Goal: Task Accomplishment & Management: Complete application form

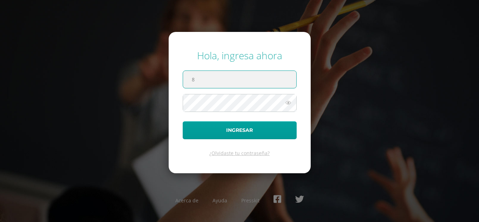
type input "8"
click at [225, 86] on input "8" at bounding box center [239, 79] width 113 height 17
type input "shenydec@cig.edu.gt"
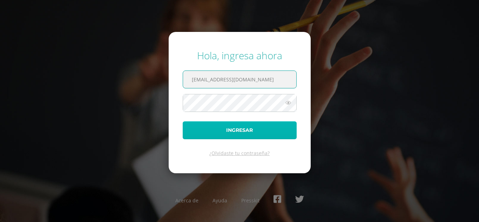
click at [212, 134] on button "Ingresar" at bounding box center [240, 130] width 114 height 18
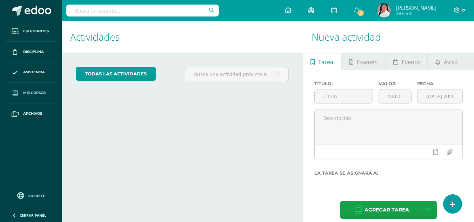
drag, startPoint x: 0, startPoint y: 0, endPoint x: 39, endPoint y: 90, distance: 98.2
click at [39, 90] on span "Mis cursos" at bounding box center [34, 93] width 22 height 6
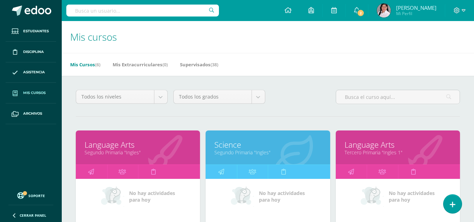
click at [35, 93] on span "Mis cursos" at bounding box center [34, 93] width 22 height 6
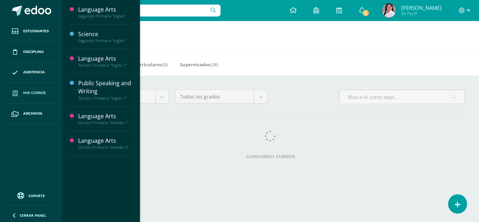
click at [31, 92] on span "Mis cursos" at bounding box center [34, 93] width 22 height 6
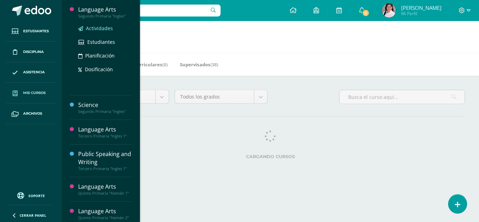
click at [95, 27] on span "Actividades" at bounding box center [99, 28] width 27 height 7
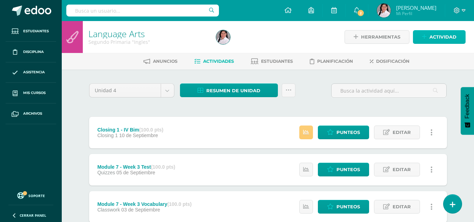
click at [434, 38] on span "Actividad" at bounding box center [442, 37] width 27 height 13
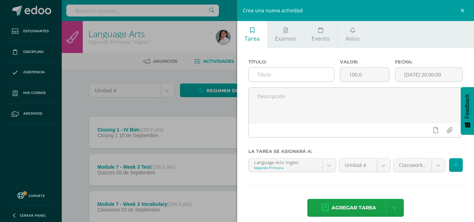
click at [304, 73] on input "text" at bounding box center [291, 75] width 85 height 14
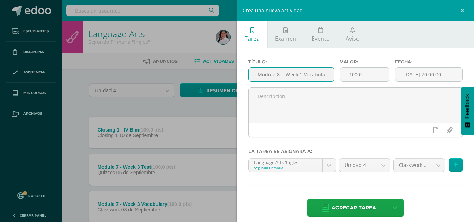
scroll to position [0, 5]
type input "Module 8 - Week 1 Vocabulary"
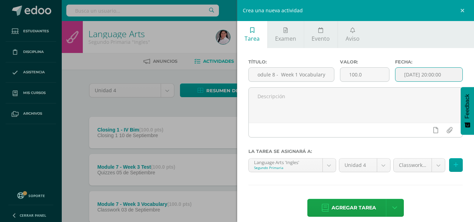
scroll to position [0, 0]
click at [406, 77] on input "2025-10-12 20:00:00" at bounding box center [428, 75] width 67 height 14
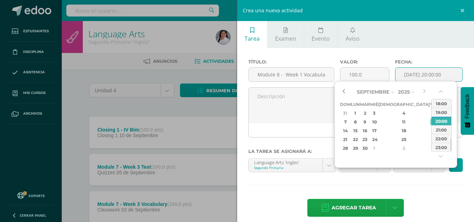
click at [345, 91] on button "button" at bounding box center [343, 92] width 7 height 11
click at [359, 140] on div "22" at bounding box center [355, 139] width 7 height 8
click at [441, 91] on button "button" at bounding box center [441, 93] width 7 height 11
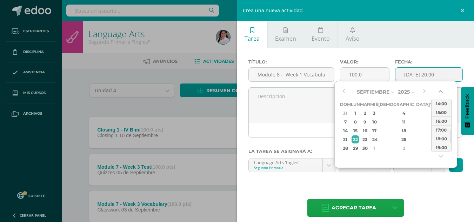
click at [441, 91] on button "button" at bounding box center [441, 93] width 7 height 11
click at [439, 105] on div "14:00" at bounding box center [442, 103] width 20 height 9
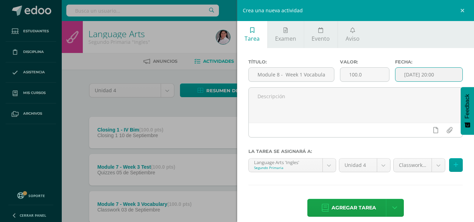
type input "2025-09-22 14:00"
click at [353, 207] on span "Agregar tarea" at bounding box center [354, 207] width 45 height 17
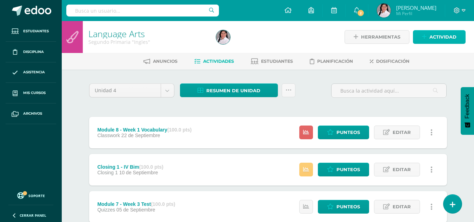
click at [452, 33] on span "Actividad" at bounding box center [442, 37] width 27 height 13
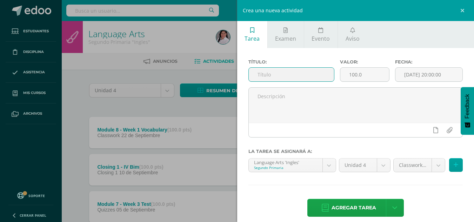
click at [274, 75] on input "text" at bounding box center [291, 75] width 85 height 14
type input "Write a Movie Ad"
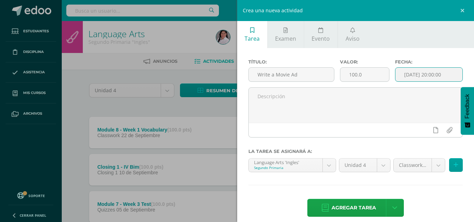
click at [401, 68] on input "2025-10-12 20:00:00" at bounding box center [428, 75] width 67 height 14
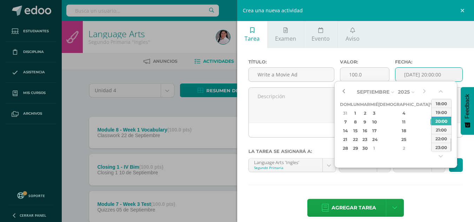
click at [342, 89] on button "button" at bounding box center [343, 92] width 7 height 11
click at [377, 141] on div "24" at bounding box center [374, 139] width 6 height 8
click at [444, 92] on button "button" at bounding box center [441, 93] width 7 height 11
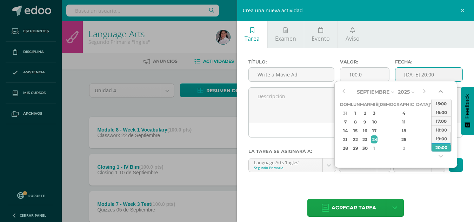
click at [444, 92] on button "button" at bounding box center [441, 93] width 7 height 11
click at [440, 104] on div "14:00" at bounding box center [442, 103] width 20 height 9
type input "2025-09-24 14:00"
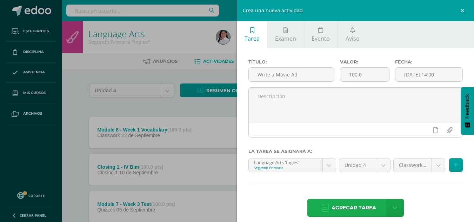
click at [341, 210] on span "Agregar tarea" at bounding box center [354, 207] width 45 height 17
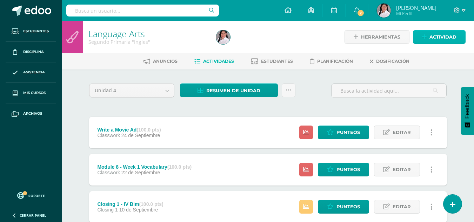
click at [429, 36] on link "Actividad" at bounding box center [439, 37] width 53 height 14
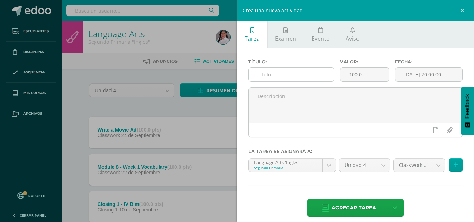
click at [308, 72] on input "text" at bounding box center [291, 75] width 85 height 14
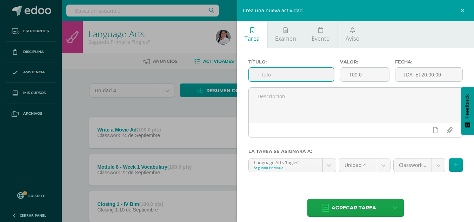
type input "N"
type input "Module 8 - Week 1 Test"
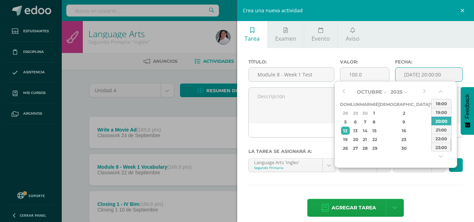
click at [439, 73] on input "[DATE] 20:00:00" at bounding box center [428, 75] width 67 height 14
click at [345, 89] on button "button" at bounding box center [343, 92] width 7 height 11
click at [431, 140] on div "26" at bounding box center [434, 139] width 6 height 8
click at [442, 89] on button "button" at bounding box center [441, 93] width 7 height 11
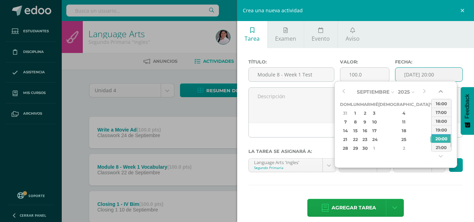
click at [442, 89] on button "button" at bounding box center [441, 93] width 7 height 11
click at [440, 92] on button "button" at bounding box center [441, 93] width 7 height 11
click at [439, 103] on div "14:00" at bounding box center [442, 103] width 20 height 9
type input "2025-09-26 14:00"
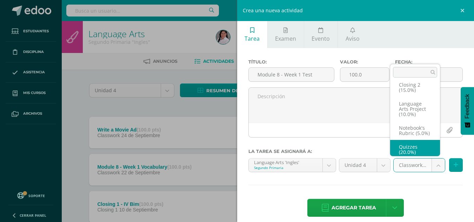
scroll to position [51, 0]
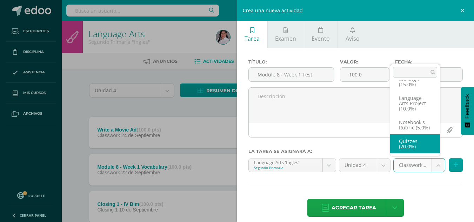
select select "234073"
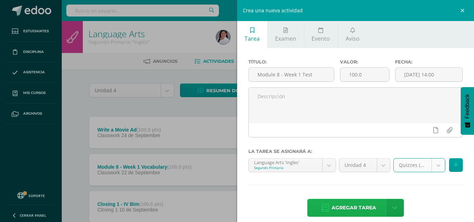
click at [360, 207] on span "Agregar tarea" at bounding box center [354, 207] width 45 height 17
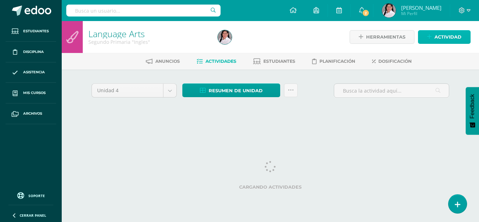
click at [446, 34] on span "Actividad" at bounding box center [448, 37] width 27 height 13
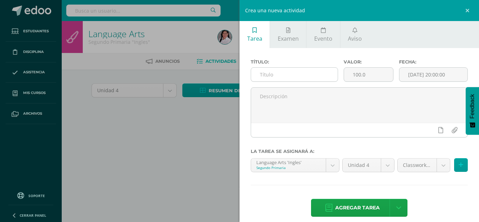
click at [312, 72] on input "text" at bounding box center [294, 75] width 87 height 14
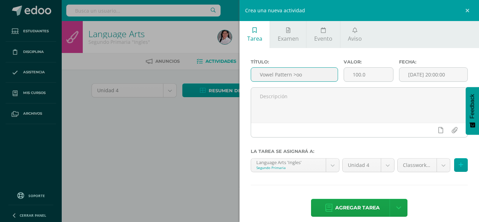
click at [296, 74] on input "Vowel Pattern >oo" at bounding box center [294, 75] width 87 height 14
type input "Vowel Pattern oo"
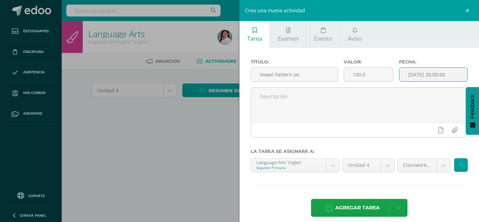
click at [415, 75] on input "[DATE] 20:00:00" at bounding box center [434, 75] width 68 height 14
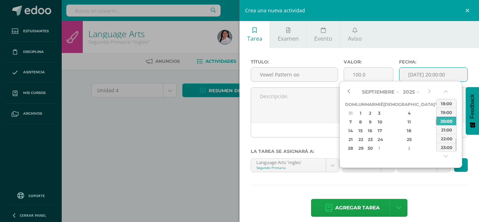
click at [349, 88] on button "button" at bounding box center [348, 92] width 7 height 11
click at [374, 138] on div "23" at bounding box center [370, 139] width 8 height 8
click at [448, 90] on button "button" at bounding box center [446, 93] width 7 height 11
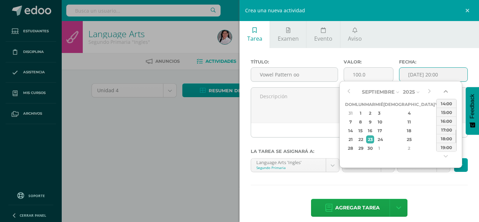
click at [448, 90] on button "button" at bounding box center [446, 93] width 7 height 11
click at [446, 112] on div "14:00" at bounding box center [447, 112] width 20 height 9
type input "2025-09-23 14:00"
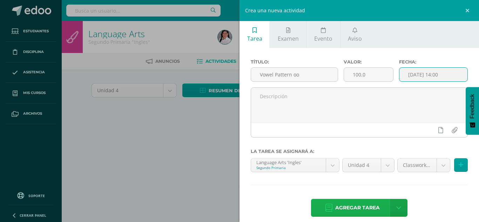
click at [355, 208] on span "Agregar tarea" at bounding box center [357, 207] width 45 height 17
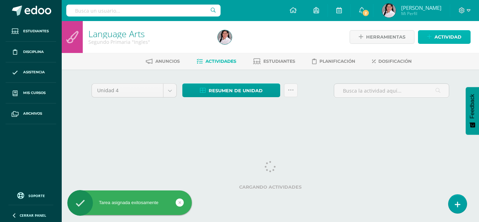
click at [430, 36] on icon at bounding box center [429, 37] width 5 height 6
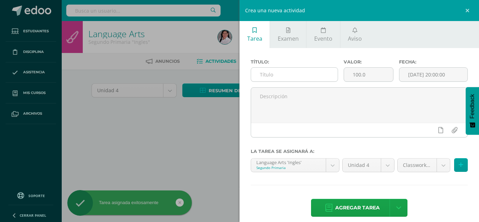
click at [308, 76] on input "text" at bounding box center [294, 75] width 87 height 14
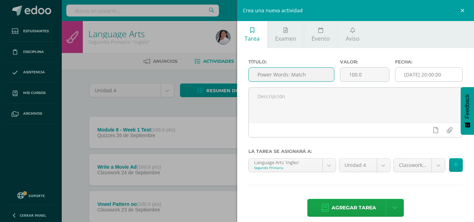
type input "Power Words: Match"
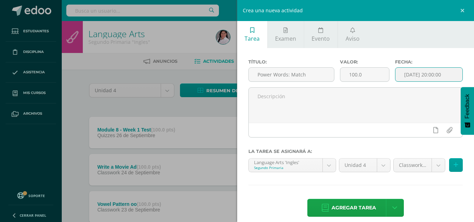
click at [412, 74] on input "[DATE] 20:00:00" at bounding box center [428, 75] width 67 height 14
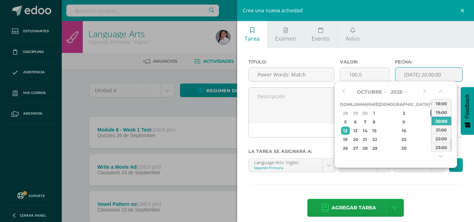
click at [431, 109] on div "3" at bounding box center [434, 113] width 6 height 8
click at [442, 91] on button "button" at bounding box center [441, 93] width 7 height 11
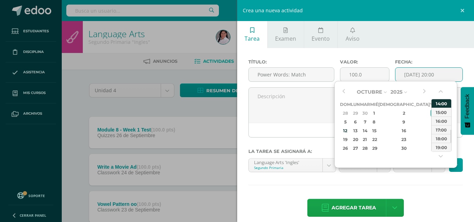
click at [441, 102] on div "14:00" at bounding box center [442, 103] width 20 height 9
type input "2025-10-03 14:00"
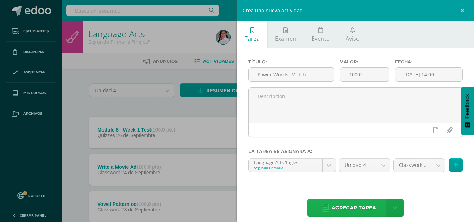
click at [359, 204] on span "Agregar tarea" at bounding box center [354, 207] width 45 height 17
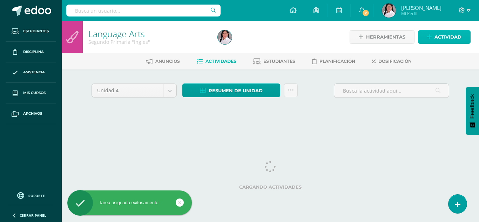
click at [448, 39] on span "Actividad" at bounding box center [448, 37] width 27 height 13
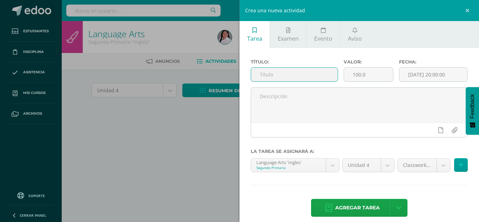
click at [311, 76] on input "text" at bounding box center [294, 75] width 87 height 14
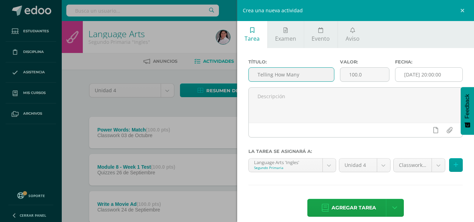
type input "Telling How Many"
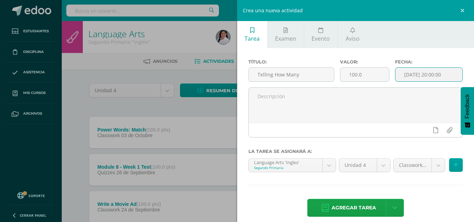
click at [421, 77] on input "[DATE] 20:00:00" at bounding box center [428, 75] width 67 height 14
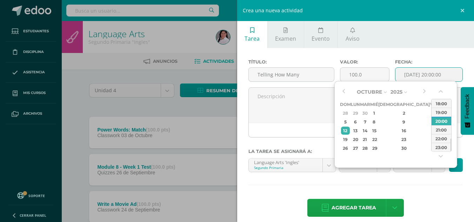
click at [339, 95] on div "Octubre Enero Febrero Marzo [PERSON_NAME] [PERSON_NAME] Octubre Noviembre [DATE…" at bounding box center [395, 124] width 123 height 87
click at [345, 90] on button "button" at bounding box center [343, 92] width 7 height 11
click at [396, 139] on div "25" at bounding box center [404, 139] width 41 height 8
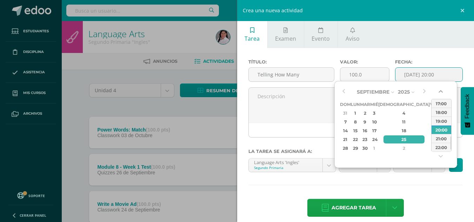
click at [442, 90] on button "button" at bounding box center [441, 93] width 7 height 11
click at [439, 108] on div "14:00" at bounding box center [442, 103] width 20 height 9
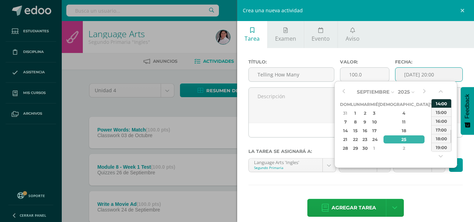
type input "2025-09-25 14:00"
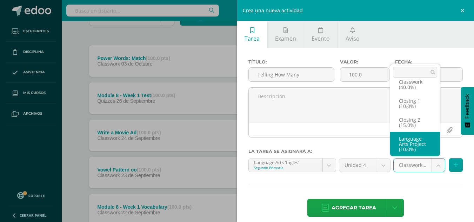
scroll to position [54, 0]
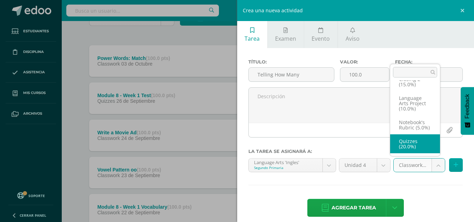
select select "234073"
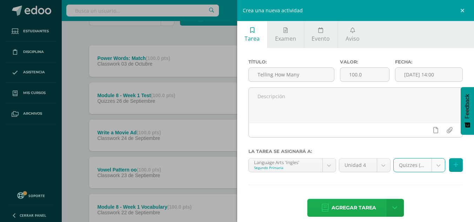
click at [351, 209] on span "Agregar tarea" at bounding box center [354, 207] width 45 height 17
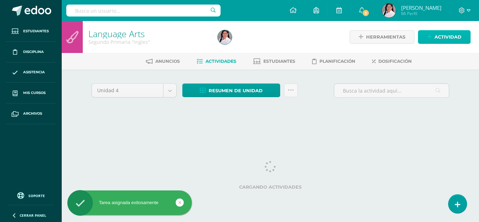
click at [442, 38] on span "Actividad" at bounding box center [448, 37] width 27 height 13
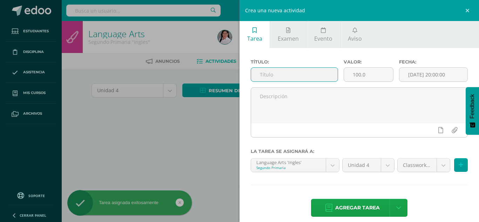
click at [279, 73] on input "text" at bounding box center [294, 75] width 87 height 14
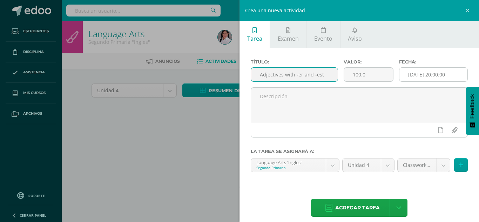
type input "Adjectives with -er and -est"
click at [429, 74] on input "[DATE] 20:00:00" at bounding box center [434, 75] width 68 height 14
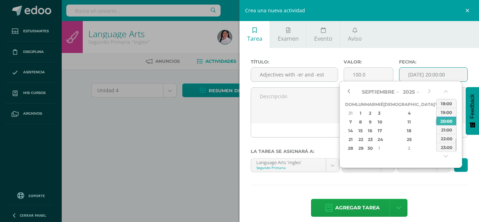
click at [348, 91] on button "button" at bounding box center [348, 92] width 7 height 11
click at [404, 139] on div "25" at bounding box center [409, 139] width 41 height 8
click at [448, 91] on button "button" at bounding box center [446, 93] width 7 height 11
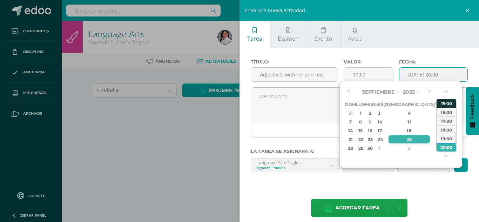
click at [448, 104] on div "15:00" at bounding box center [447, 103] width 20 height 9
type input "2025-09-25 15:00"
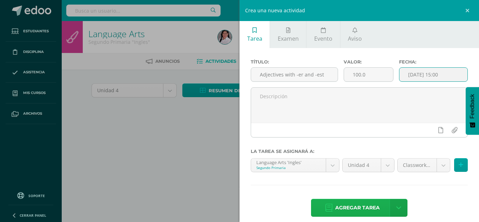
click at [367, 205] on span "Agregar tarea" at bounding box center [357, 207] width 45 height 17
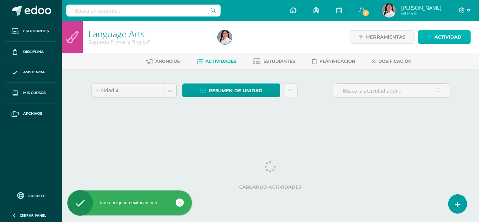
click at [429, 37] on icon at bounding box center [429, 37] width 5 height 6
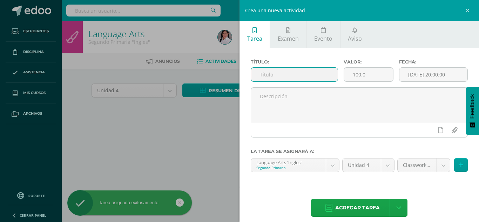
click at [291, 72] on input "text" at bounding box center [294, 75] width 87 height 14
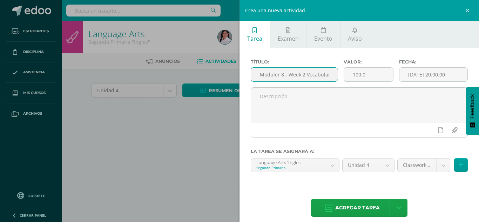
scroll to position [0, 4]
type input "Moduler 8 - Week 2 Vocabulary"
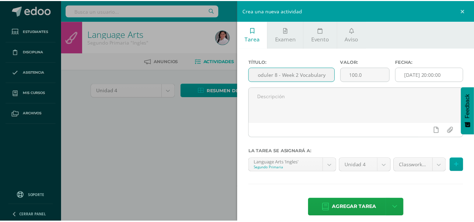
scroll to position [0, 0]
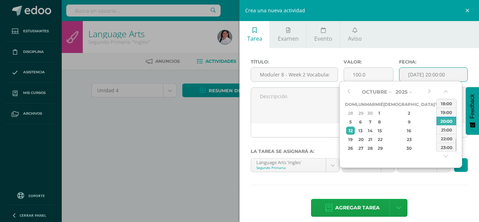
click at [407, 76] on input "[DATE] 20:00:00" at bounding box center [434, 75] width 68 height 14
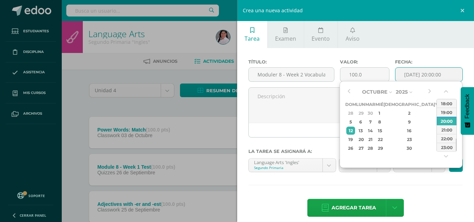
click at [374, 112] on div "30" at bounding box center [370, 113] width 8 height 8
click at [447, 93] on button "button" at bounding box center [446, 93] width 7 height 11
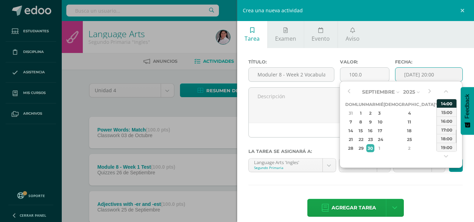
click at [445, 103] on div "14:00" at bounding box center [447, 103] width 20 height 9
type input "2025-09-30 14:00"
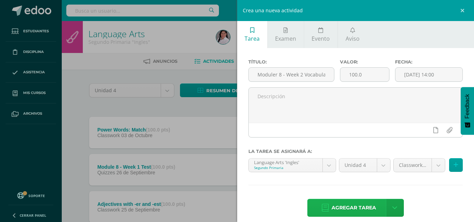
click at [351, 208] on span "Agregar tarea" at bounding box center [354, 207] width 45 height 17
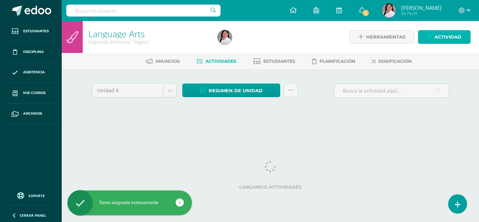
click at [439, 38] on span "Actividad" at bounding box center [448, 37] width 27 height 13
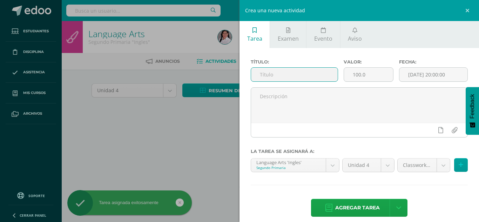
click at [283, 75] on input "text" at bounding box center [294, 75] width 87 height 14
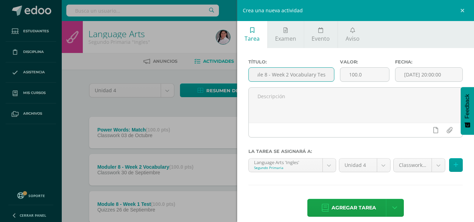
scroll to position [0, 14]
type input "Module 8 - Week 2 Vocabulary Test"
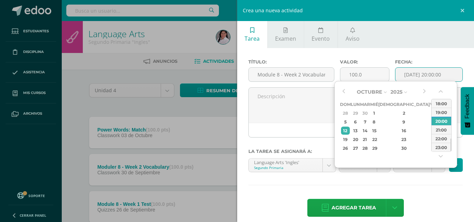
click at [413, 77] on input "[DATE] 20:00:00" at bounding box center [428, 75] width 67 height 14
click at [398, 123] on div "9" at bounding box center [404, 122] width 41 height 8
click at [442, 92] on button "button" at bounding box center [441, 93] width 7 height 11
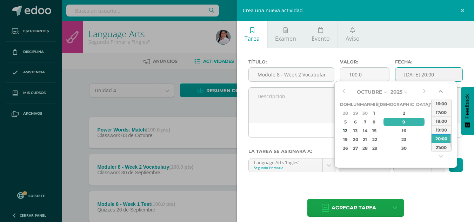
click at [442, 92] on button "button" at bounding box center [441, 93] width 7 height 11
click at [441, 104] on div "14:00" at bounding box center [442, 103] width 20 height 9
type input "2025-10-09 14:00"
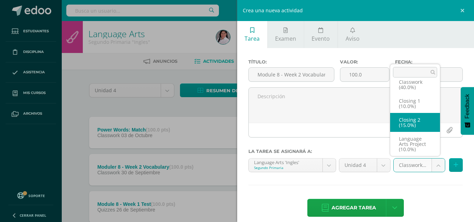
scroll to position [54, 0]
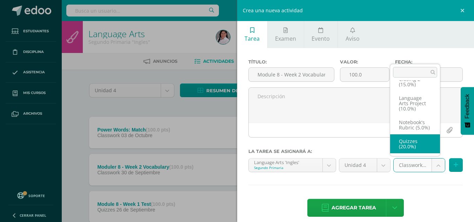
select select "234073"
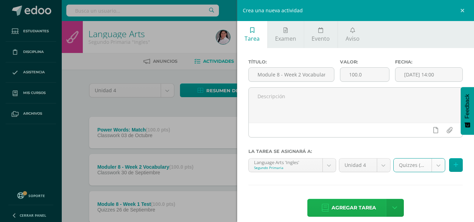
click at [350, 206] on span "Agregar tarea" at bounding box center [354, 207] width 45 height 17
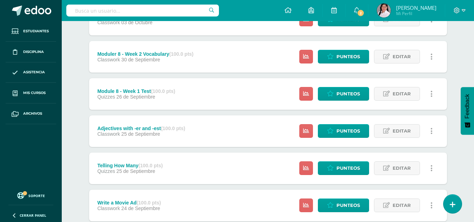
click at [270, 173] on div "Telling How Many (100.0 pts) Quizzes [DATE] Estatus de Actividad: 15 Estudiante…" at bounding box center [268, 169] width 358 height 32
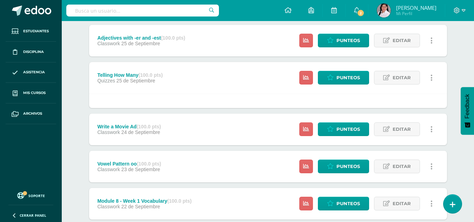
scroll to position [320, 0]
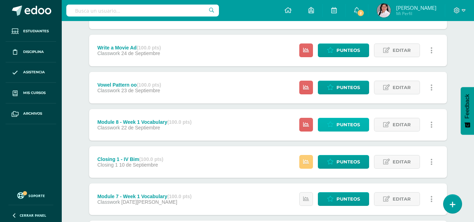
click at [340, 124] on span "Punteos" at bounding box center [348, 124] width 24 height 13
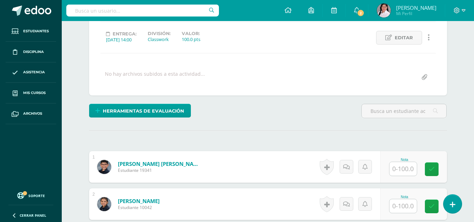
scroll to position [93, 0]
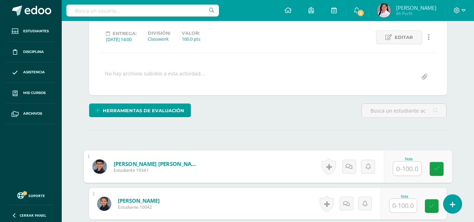
click at [404, 169] on input "text" at bounding box center [407, 169] width 28 height 14
type input "96"
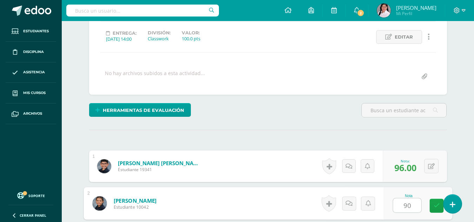
type input "90"
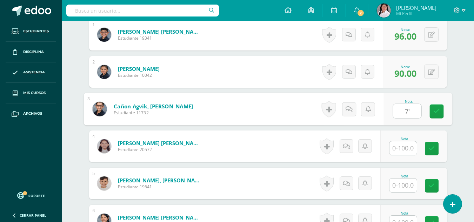
type input "7'"
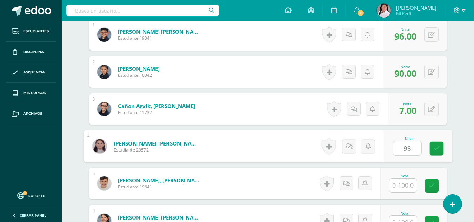
type input "98"
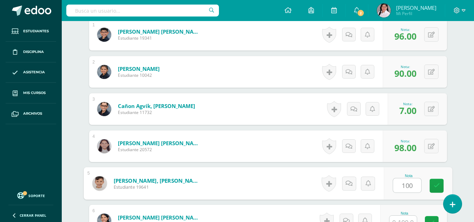
type input "100"
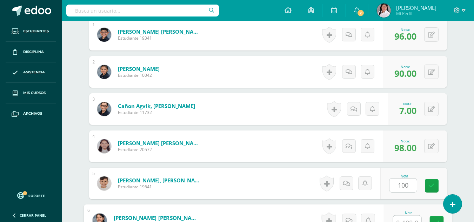
scroll to position [232, 0]
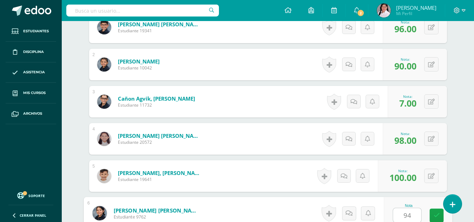
type input "94"
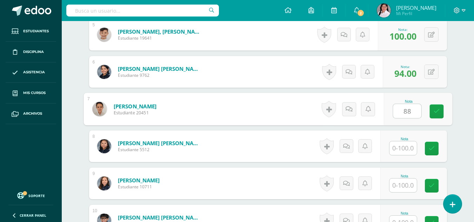
type input "88"
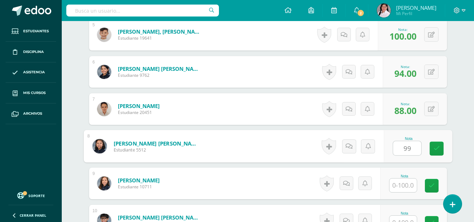
type input "99"
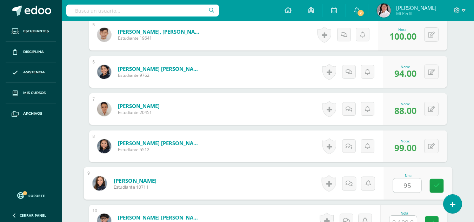
type input "95"
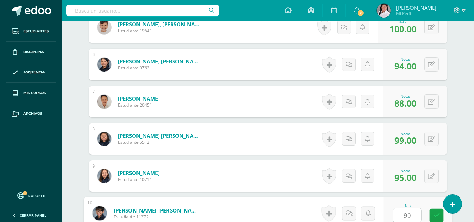
type input "90"
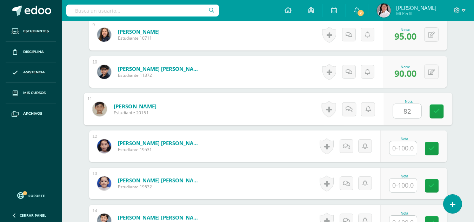
type input "82"
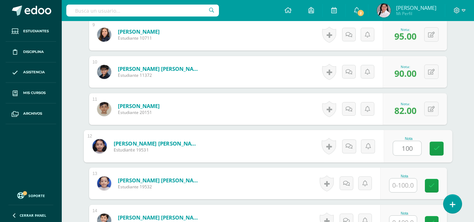
type input "100"
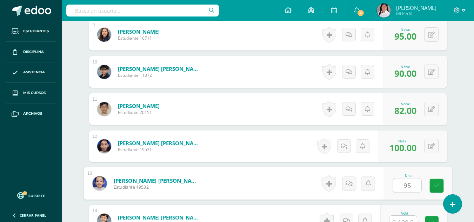
type input "95"
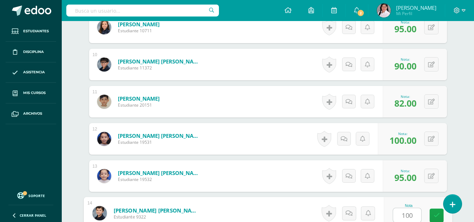
type input "100"
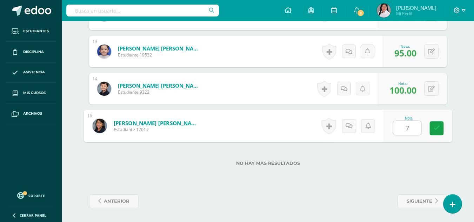
type input "72"
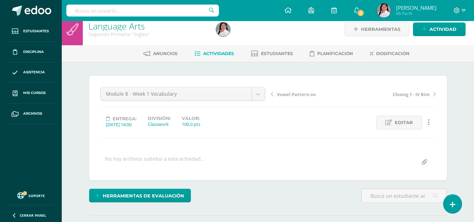
scroll to position [0, 0]
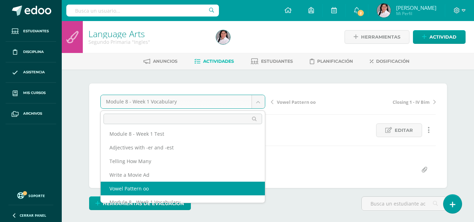
scroll to position [58, 0]
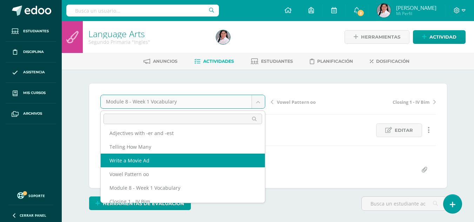
select select "/dashboard/teacher/grade-activity/238352/"
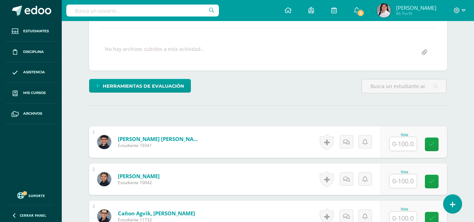
scroll to position [118, 0]
click at [402, 147] on input "text" at bounding box center [402, 144] width 27 height 14
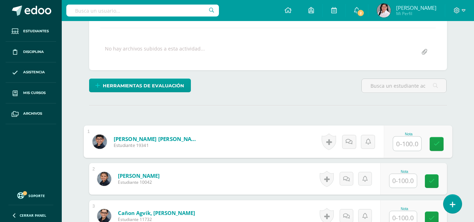
scroll to position [118, 0]
type input "99"
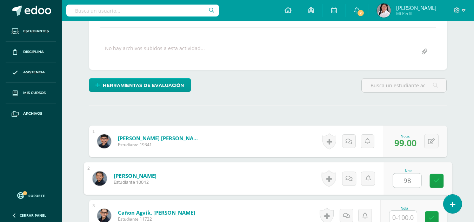
type input "98"
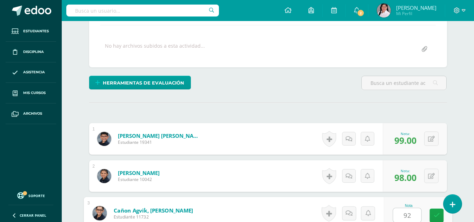
type input "92"
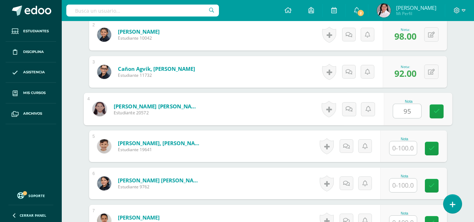
type input "95"
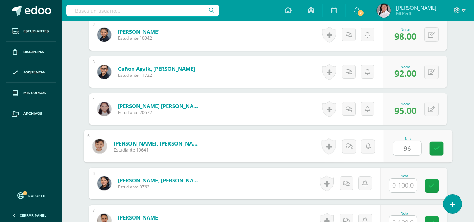
type input "96"
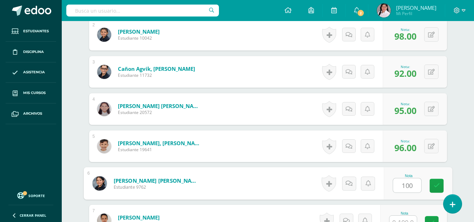
type input "100"
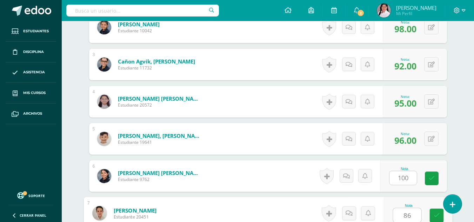
type input "86"
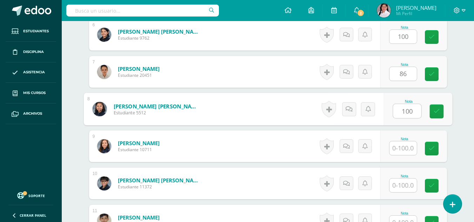
type input "100"
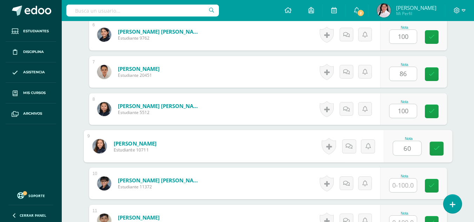
type input "60"
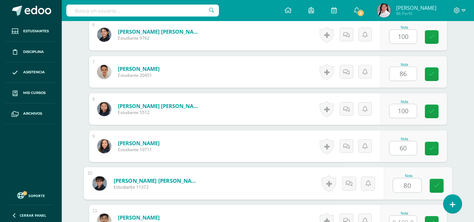
type input "80"
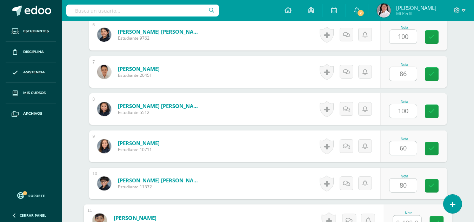
scroll to position [418, 0]
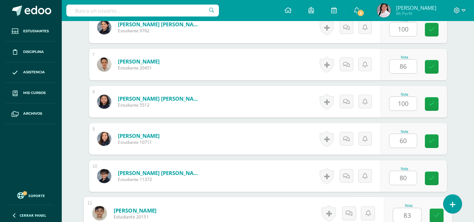
type input "83"
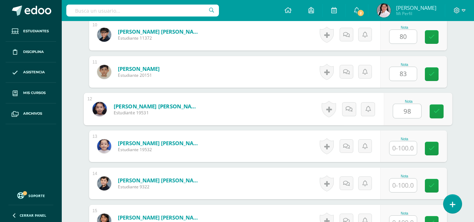
type input "98"
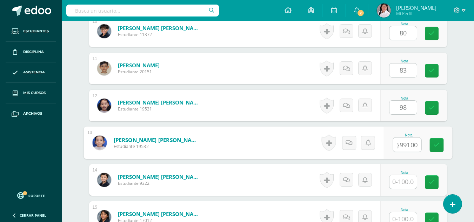
scroll to position [0, 0]
type input "}"
type input "99"
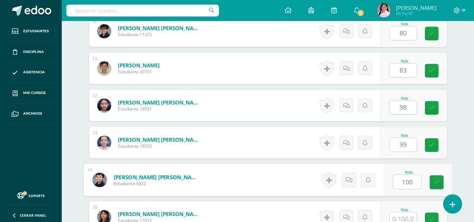
type input "100"
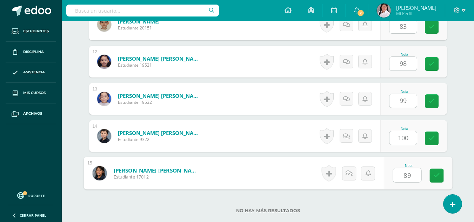
scroll to position [654, 0]
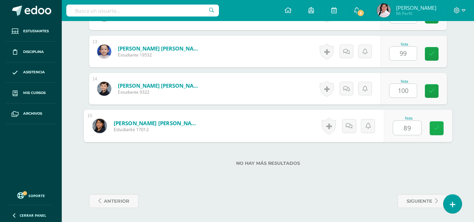
click at [435, 129] on icon at bounding box center [436, 128] width 6 height 6
click at [431, 90] on icon at bounding box center [432, 91] width 6 height 6
click at [431, 57] on link at bounding box center [432, 54] width 14 height 14
type input "89"
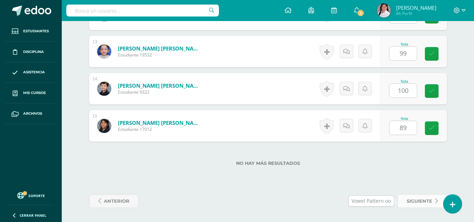
click at [415, 202] on span "siguiente" at bounding box center [420, 201] width 26 height 13
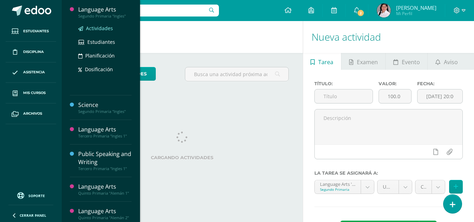
click at [95, 28] on span "Actividades" at bounding box center [99, 28] width 27 height 7
